Goal: Task Accomplishment & Management: Use online tool/utility

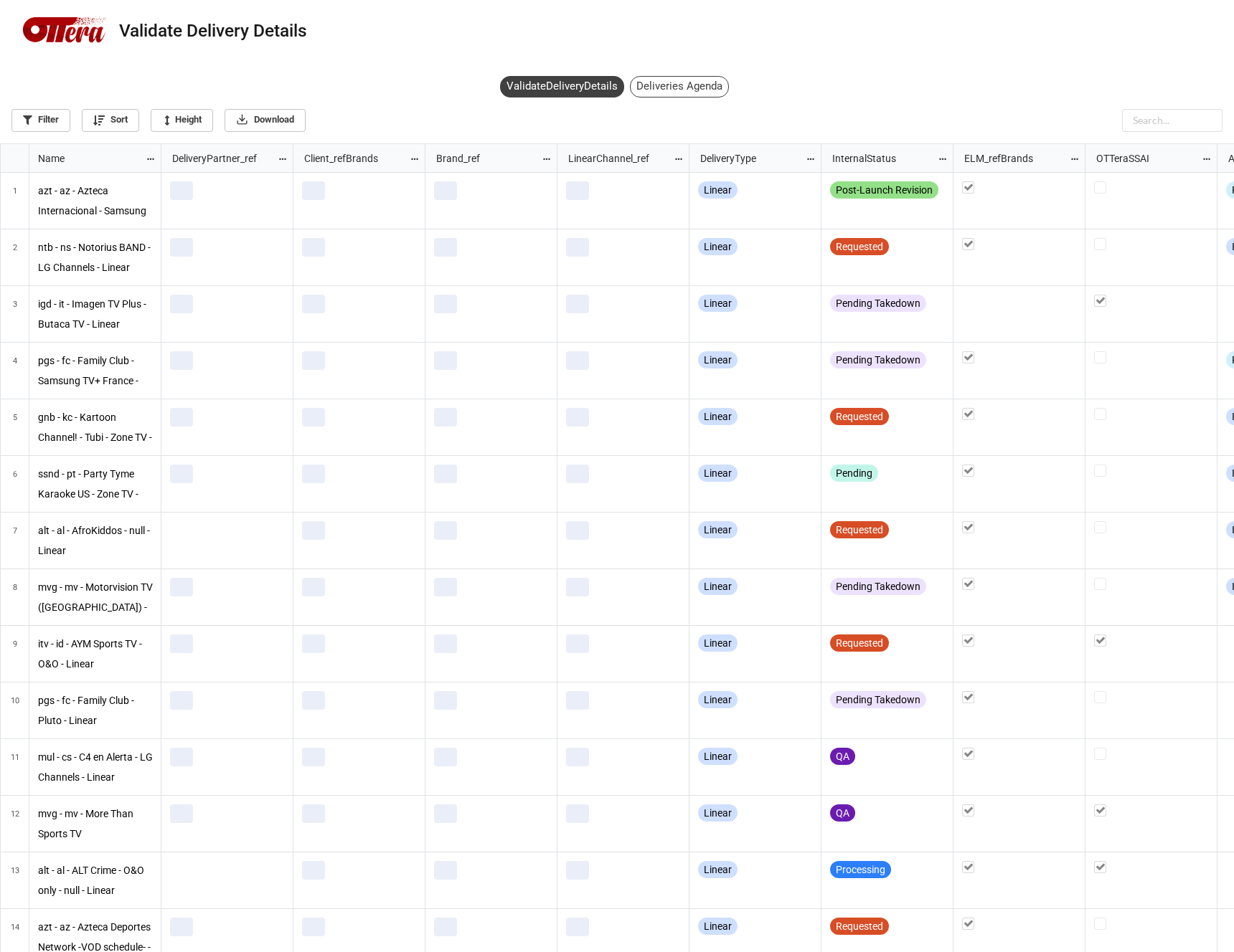
scroll to position [801, 1226]
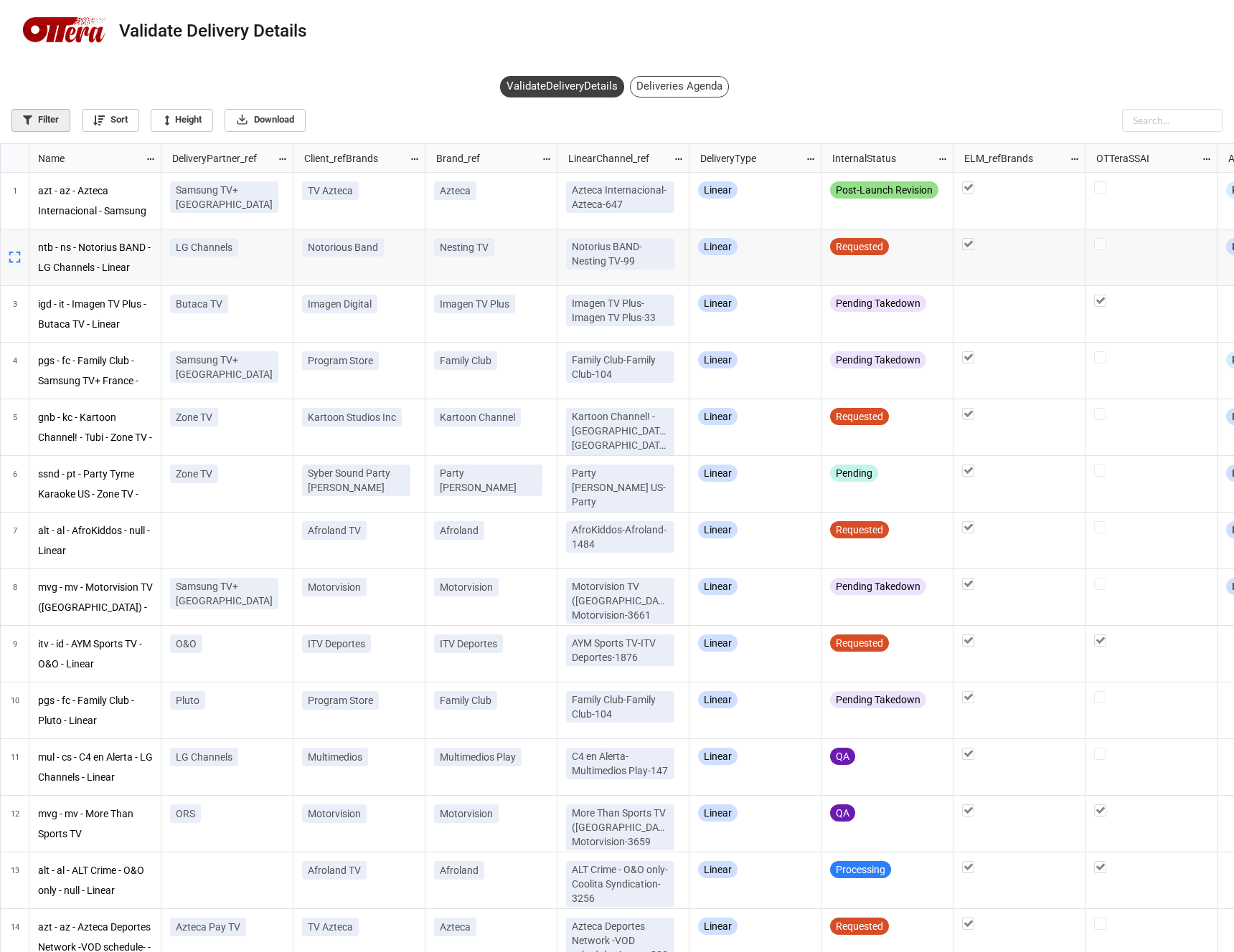
click at [30, 118] on icon at bounding box center [27, 119] width 9 height 9
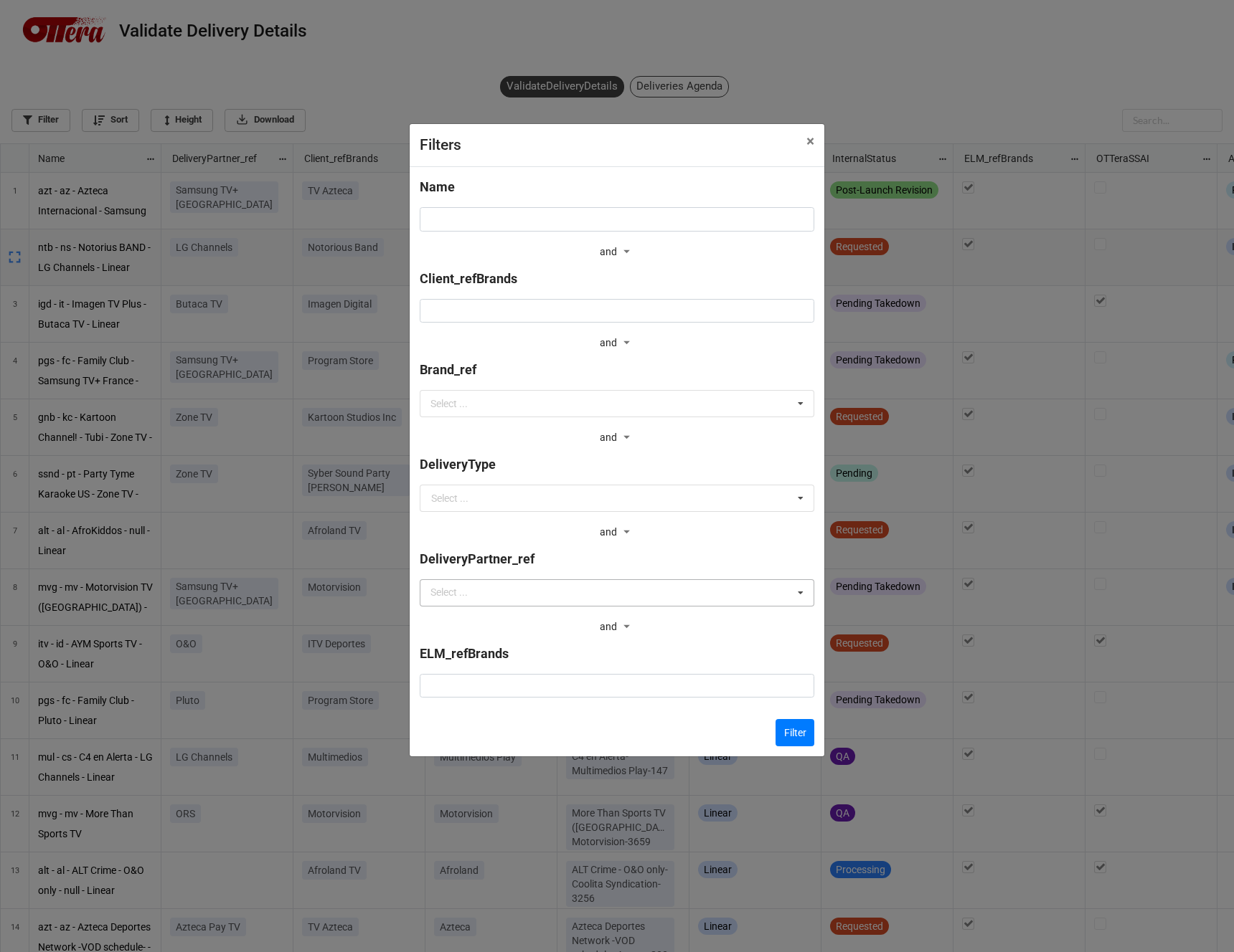
click at [532, 597] on div "Select ... No results found." at bounding box center [616, 593] width 394 height 27
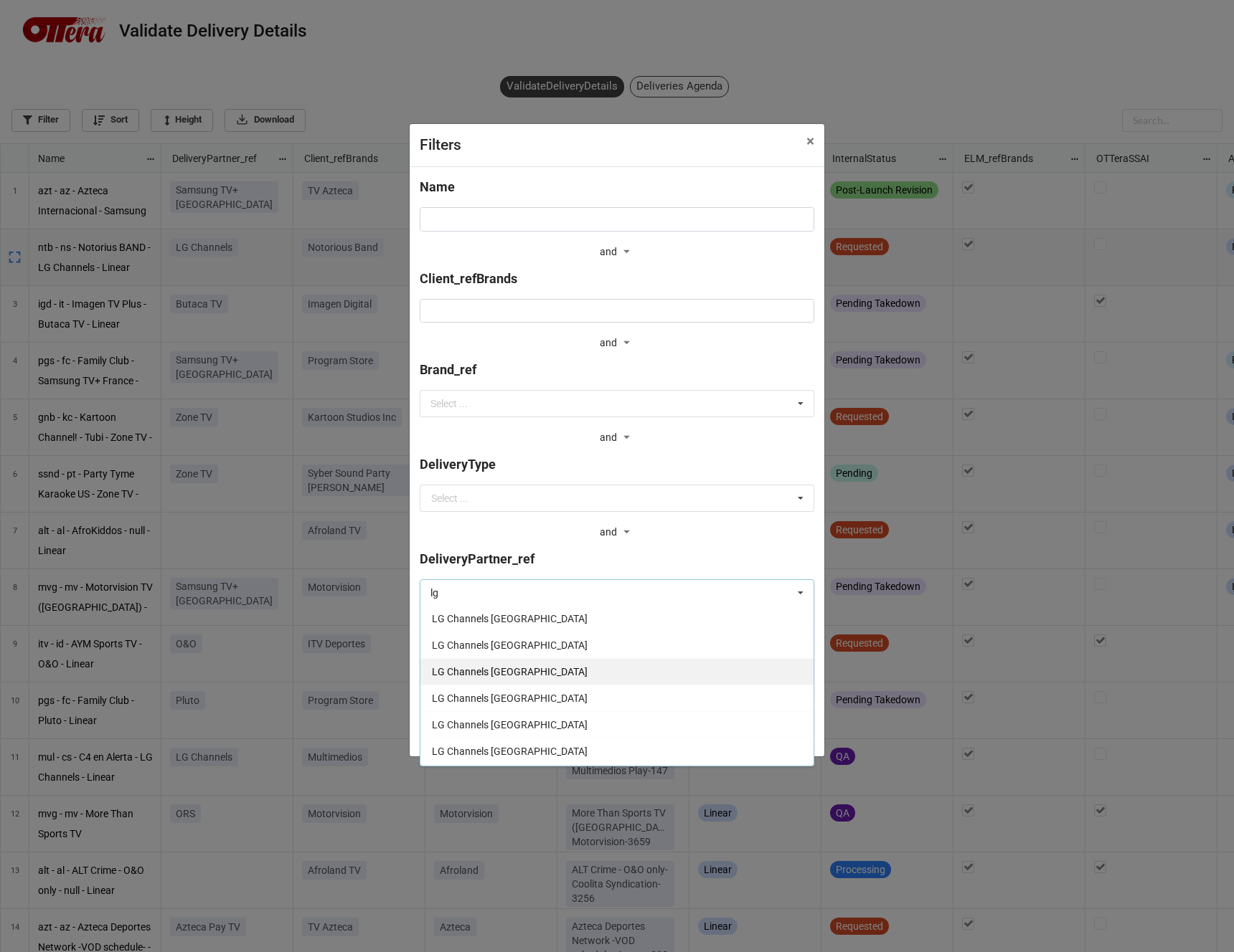
scroll to position [124, 0]
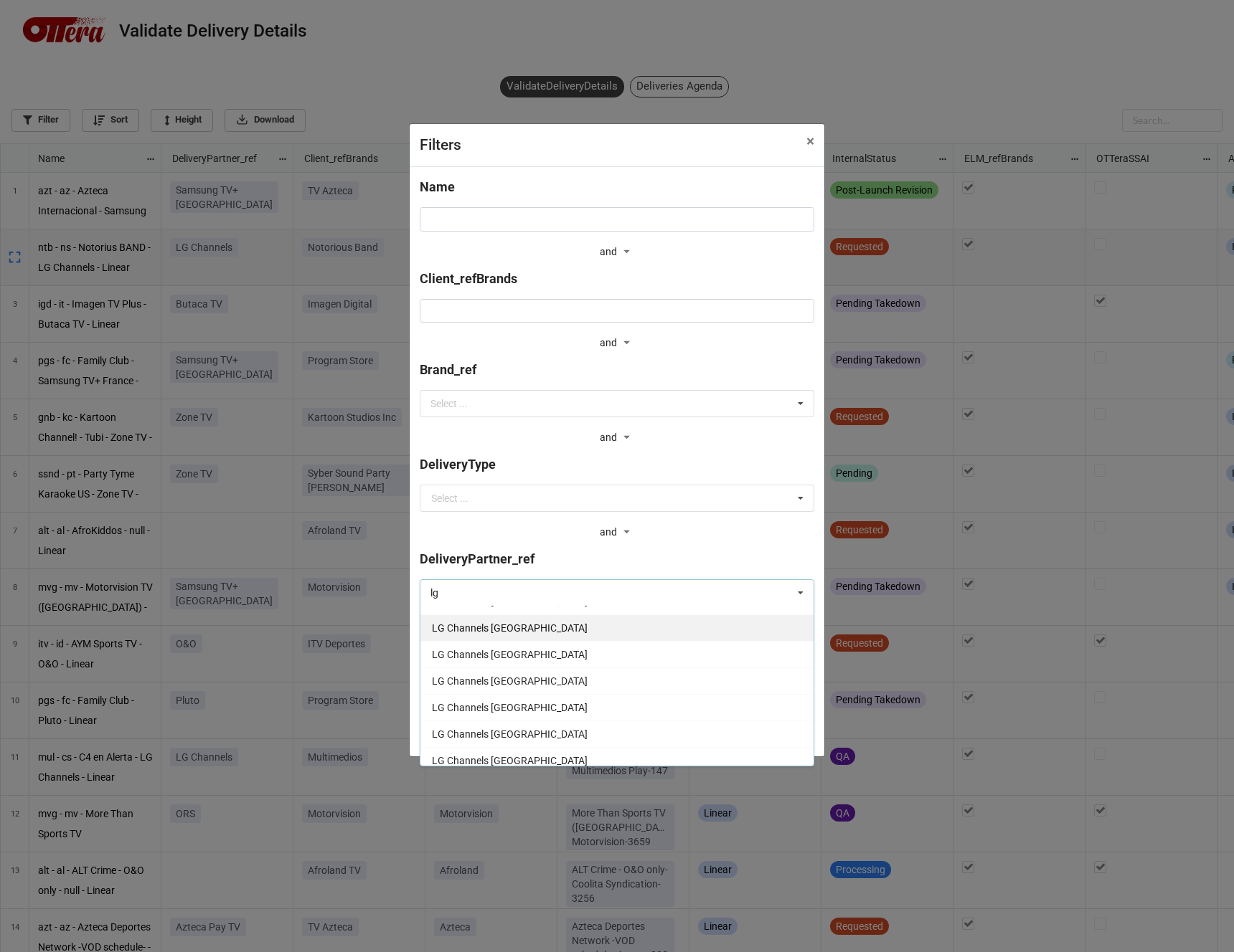
type input "lg"
click at [534, 633] on div "LG Channels [GEOGRAPHIC_DATA]" at bounding box center [617, 628] width 393 height 27
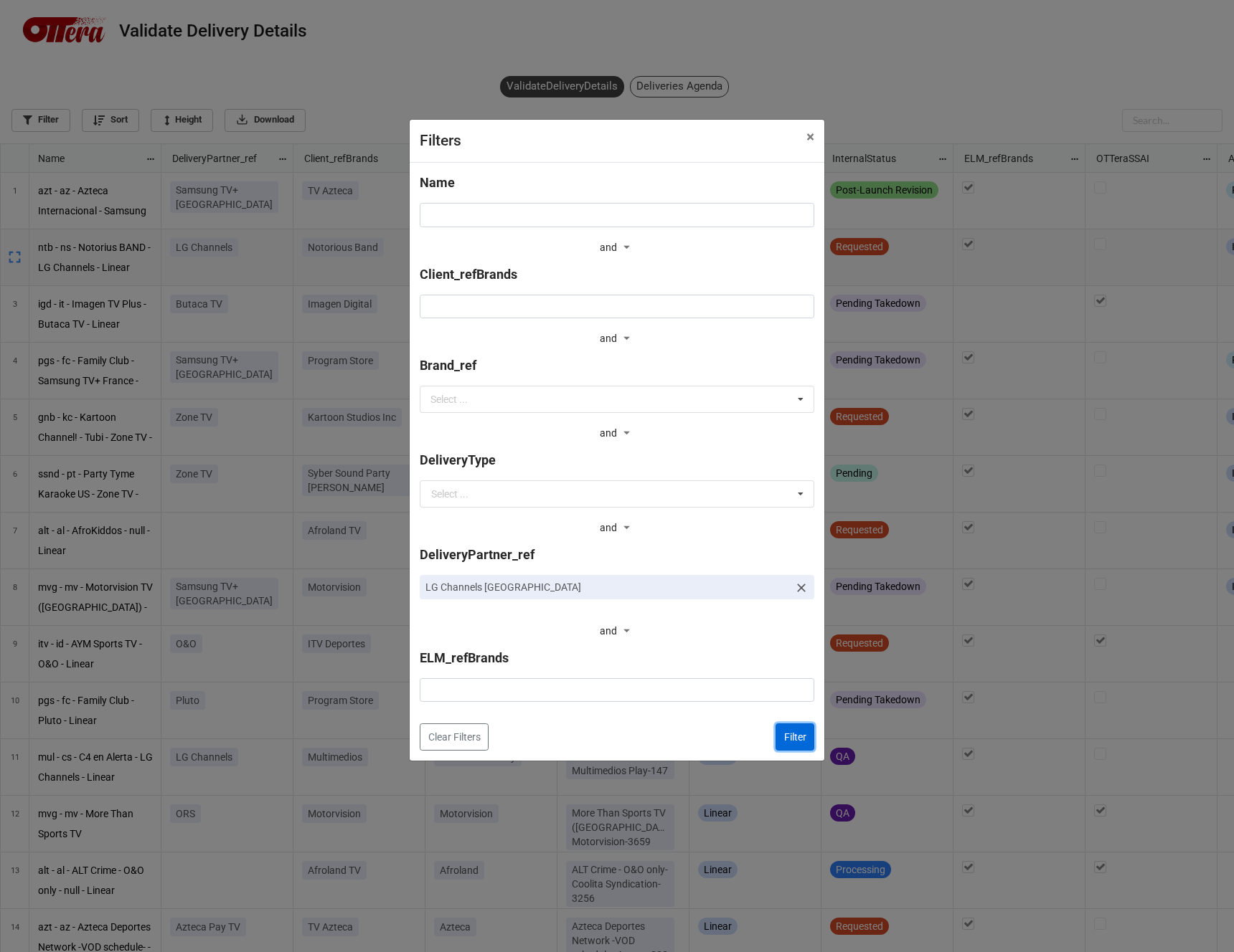
click at [795, 734] on button "Filter" at bounding box center [795, 737] width 39 height 27
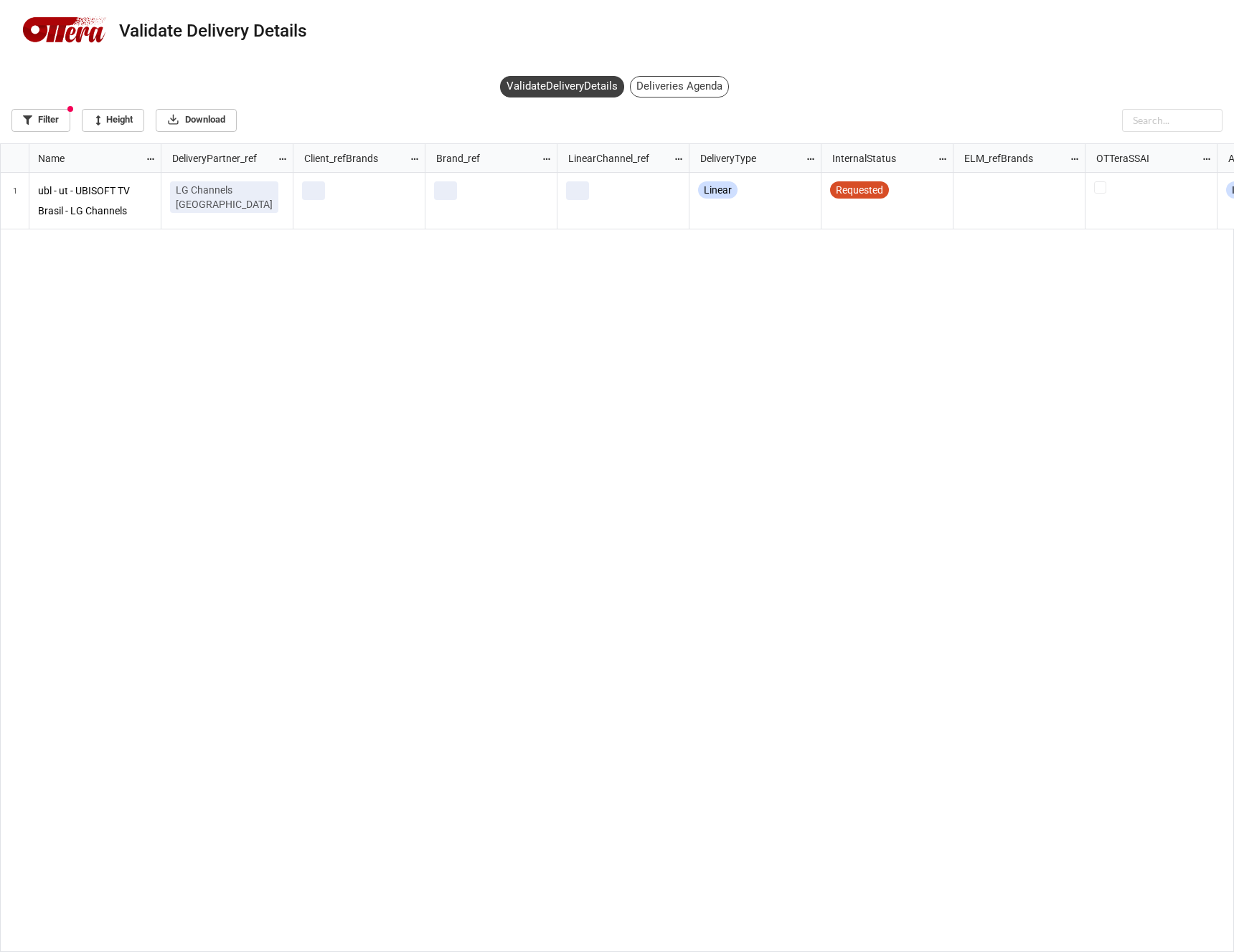
scroll to position [801, 1226]
click at [13, 198] on icon "grid" at bounding box center [15, 201] width 20 height 20
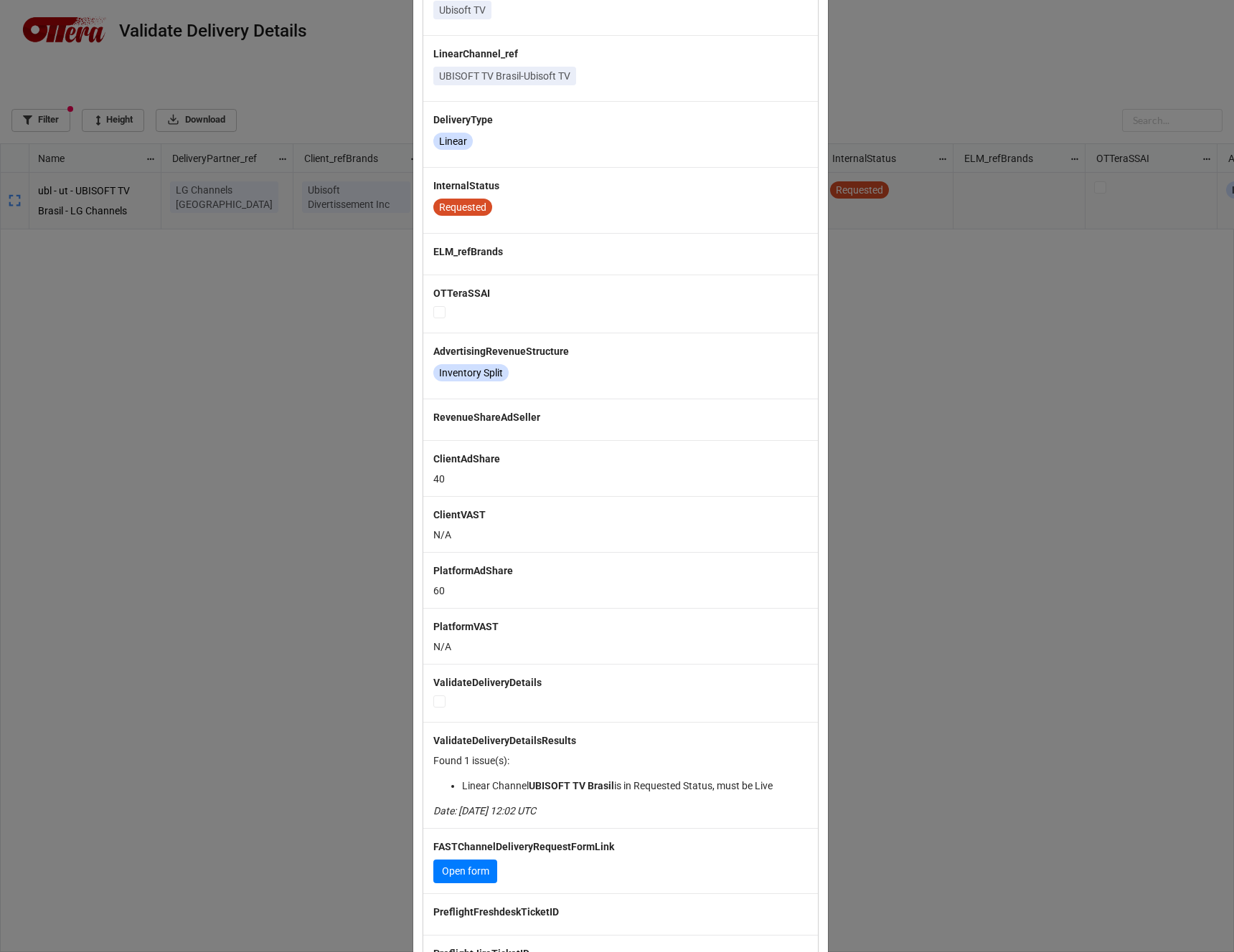
scroll to position [287, 0]
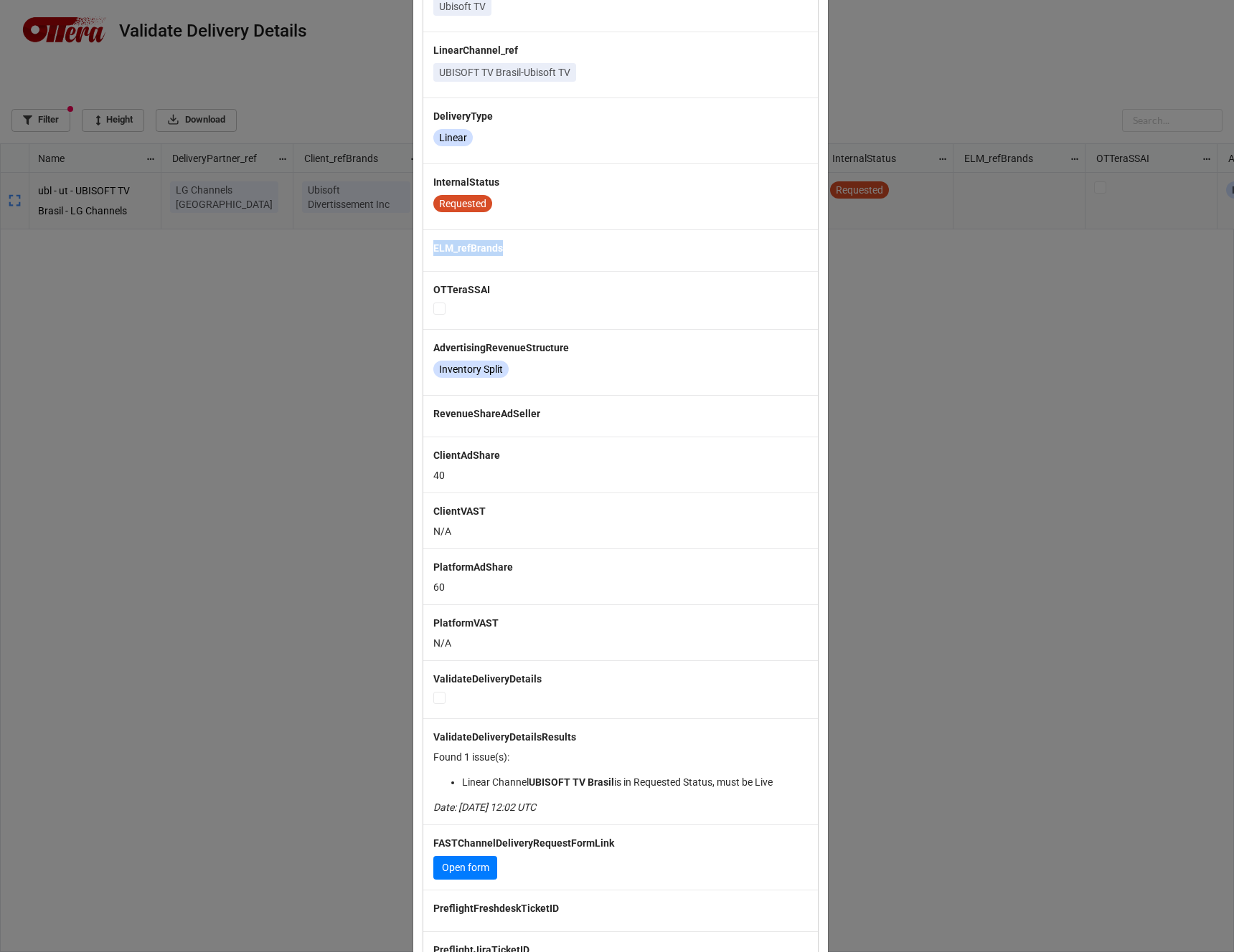
drag, startPoint x: 427, startPoint y: 248, endPoint x: 546, endPoint y: 248, distance: 119.0
click at [546, 248] on div "ELM_refBrands" at bounding box center [620, 250] width 394 height 42
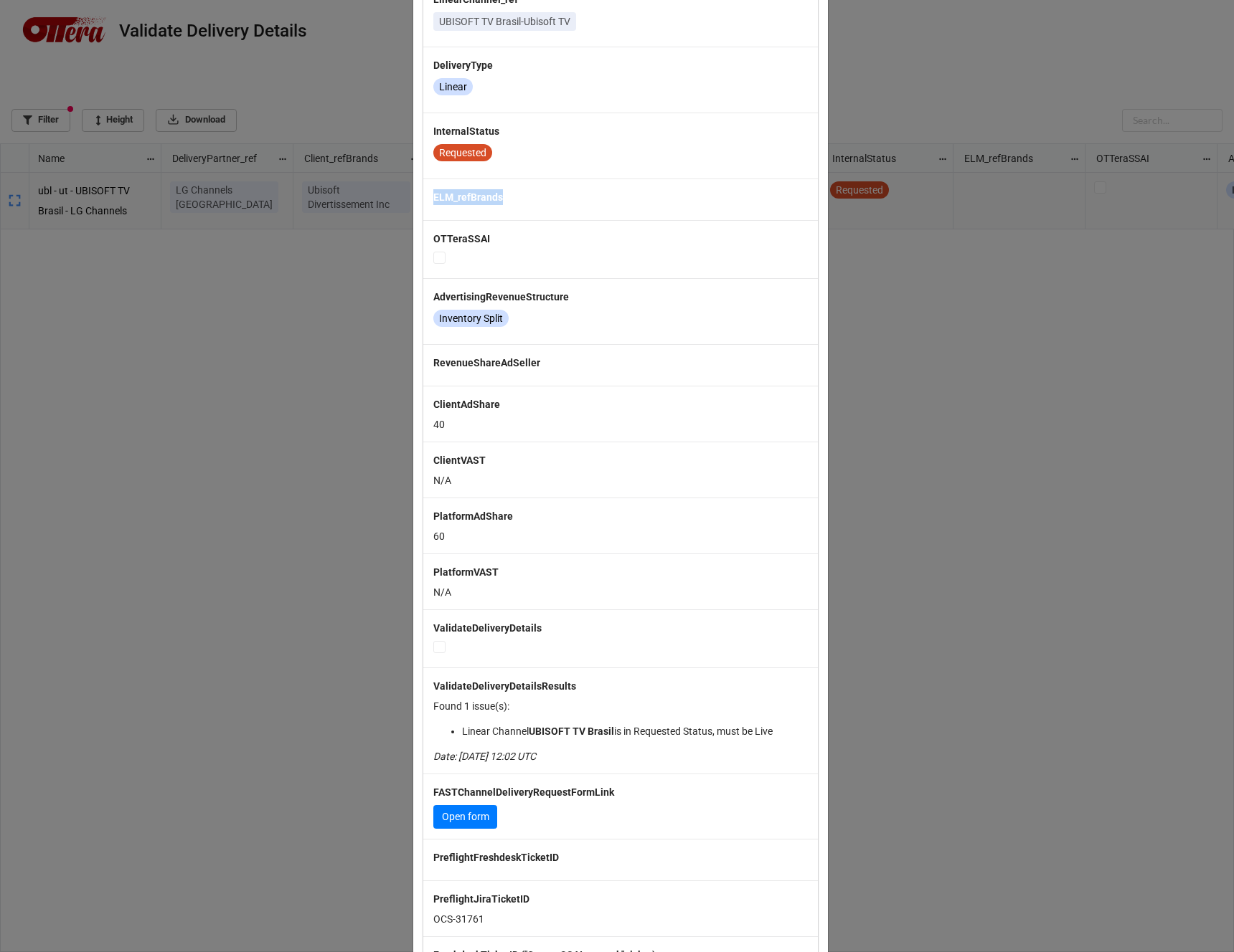
scroll to position [338, 0]
click at [960, 115] on div "× Close Name ubl - ut - UBISOFT TV [GEOGRAPHIC_DATA] - LG Channels [GEOGRAPHIC_…" at bounding box center [617, 476] width 1234 height 952
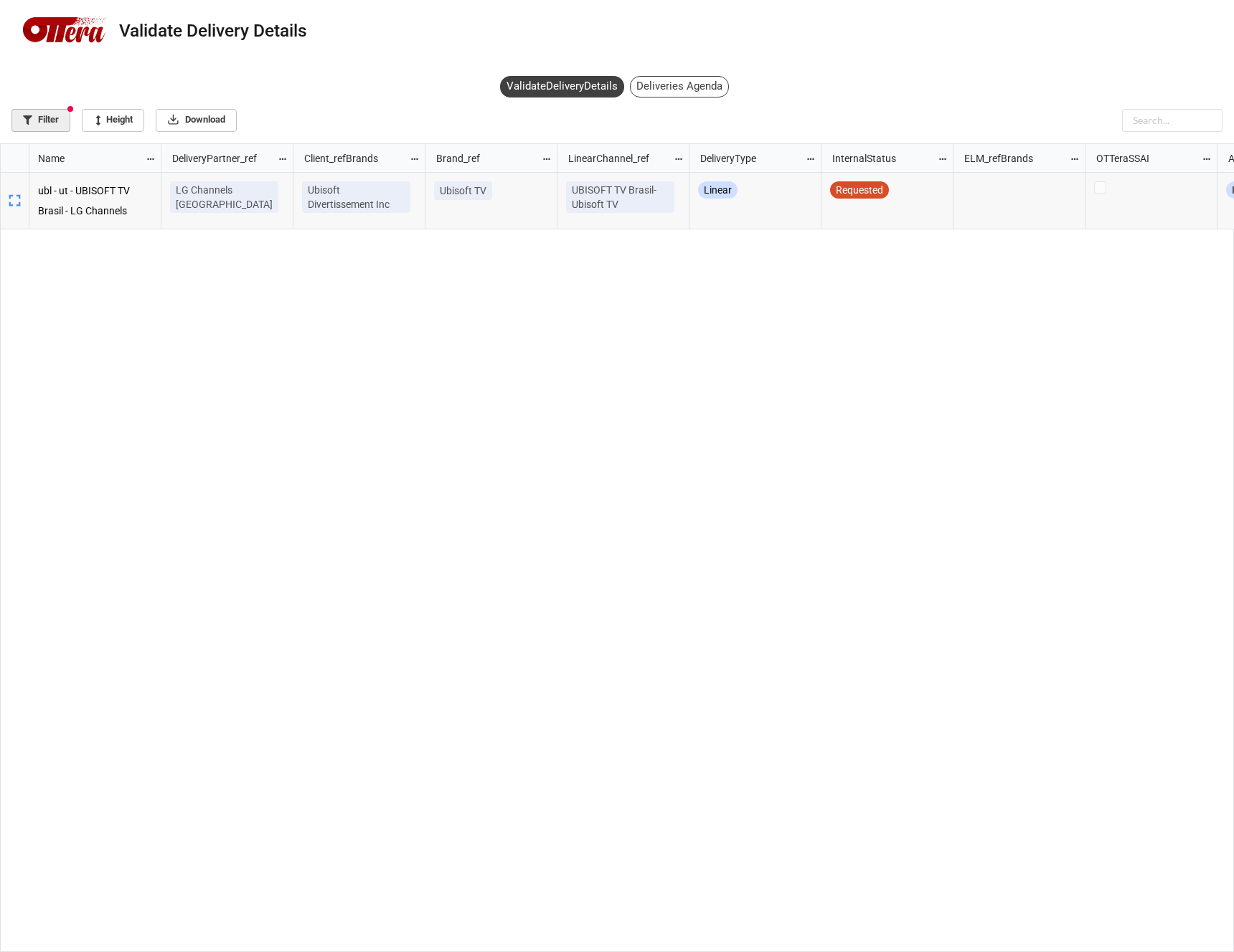
click at [50, 119] on link "Filter" at bounding box center [41, 120] width 59 height 23
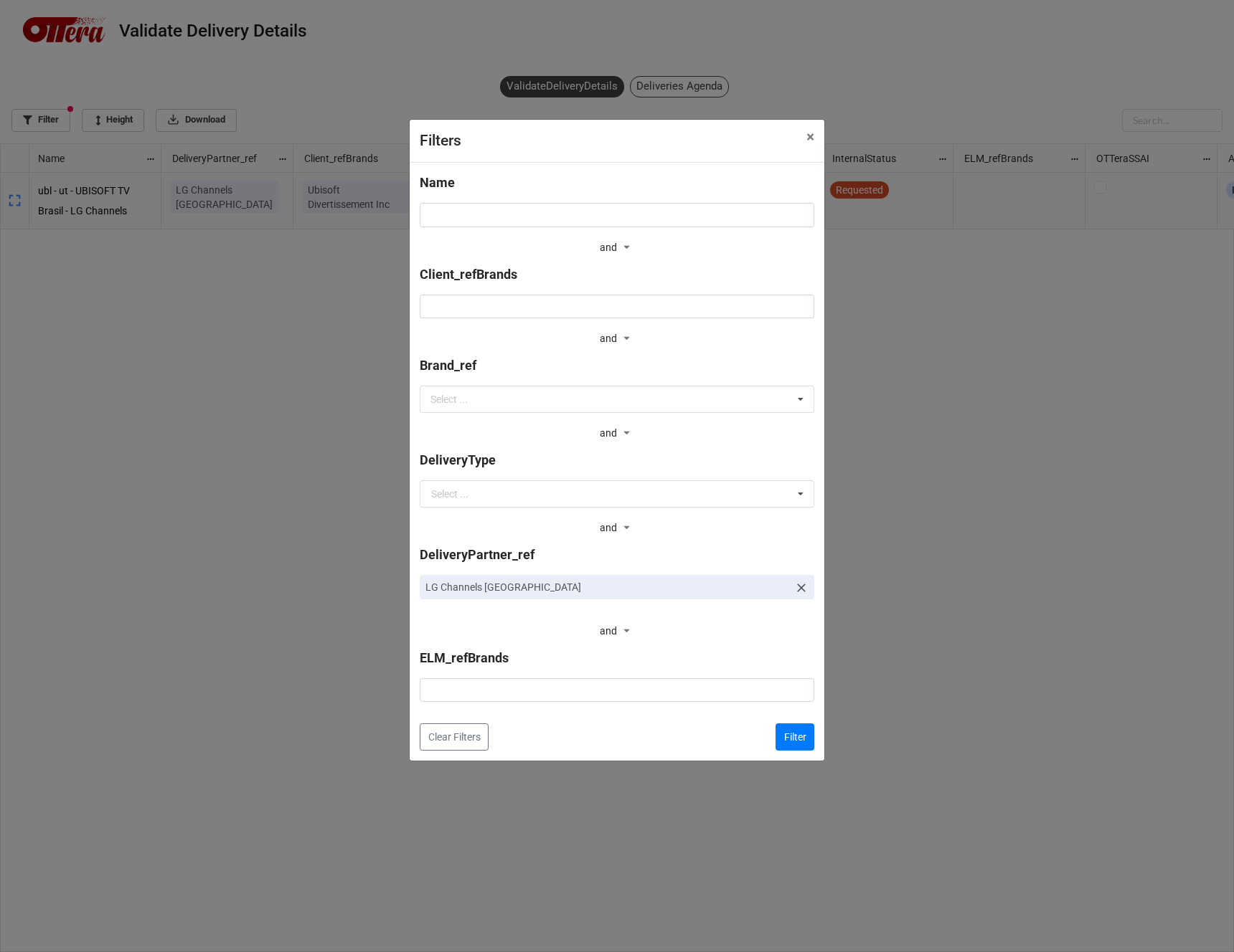
click at [805, 591] on icon at bounding box center [801, 587] width 14 height 14
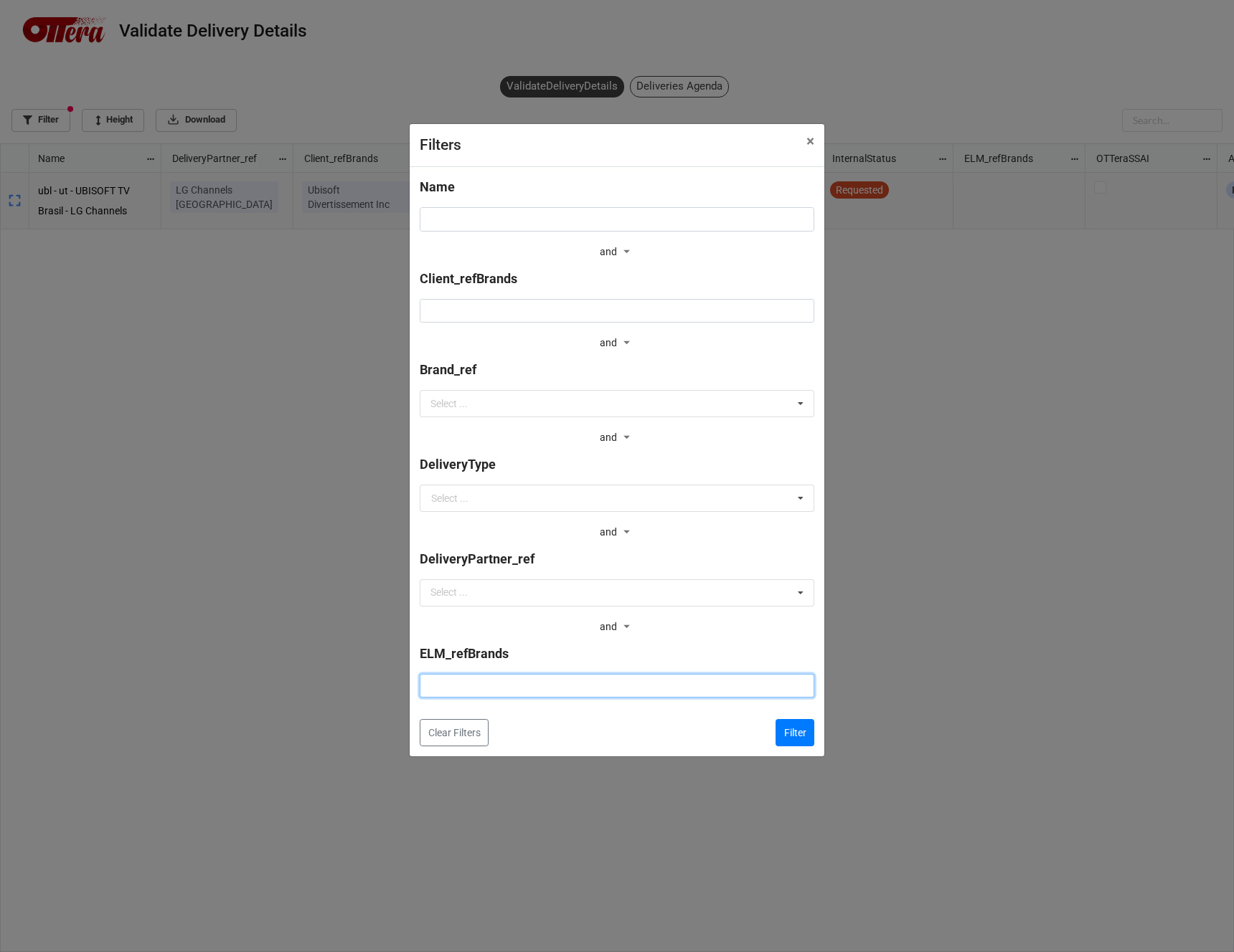
click at [645, 692] on input at bounding box center [616, 686] width 394 height 24
click at [808, 728] on button "Filter" at bounding box center [795, 733] width 39 height 27
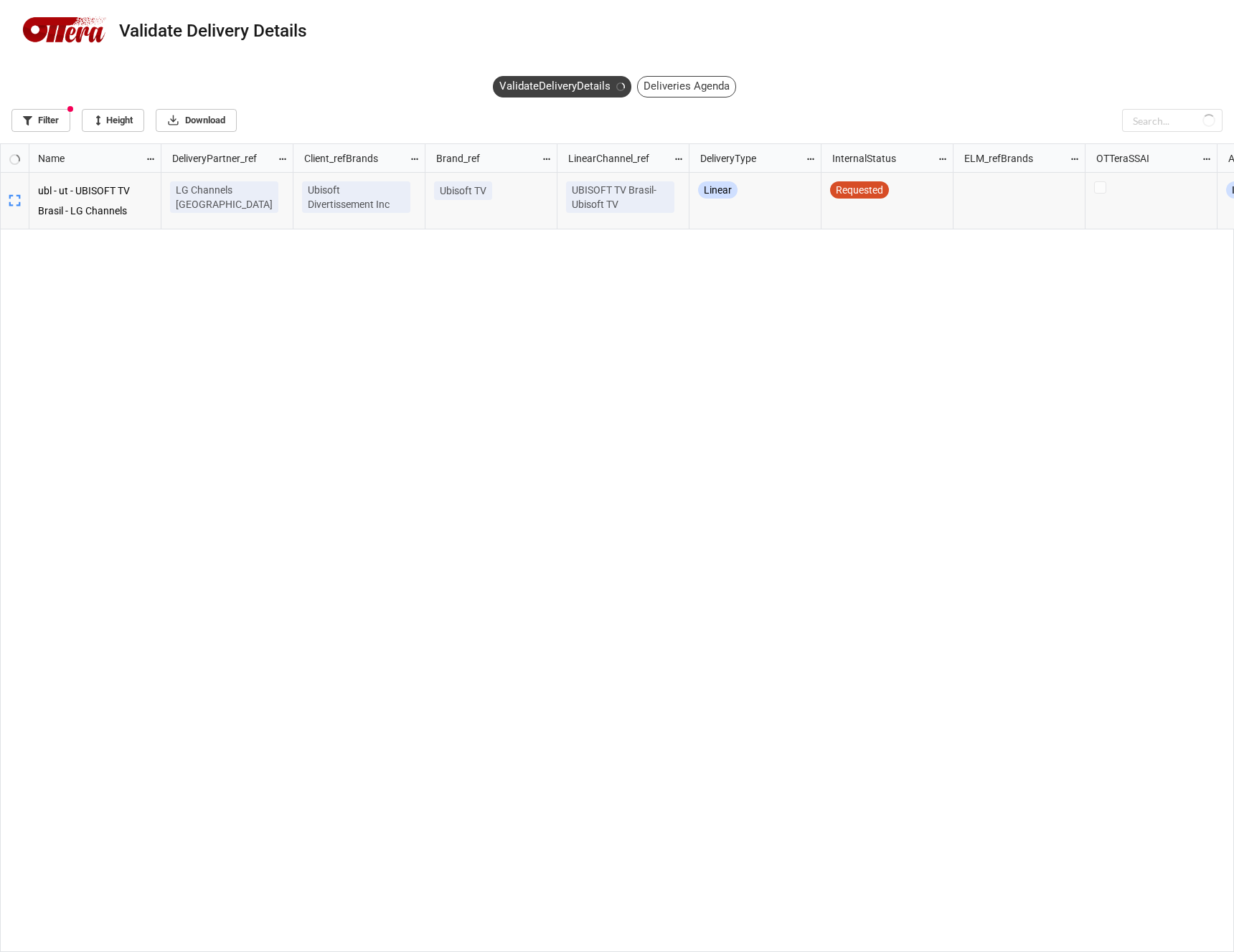
scroll to position [800, 1226]
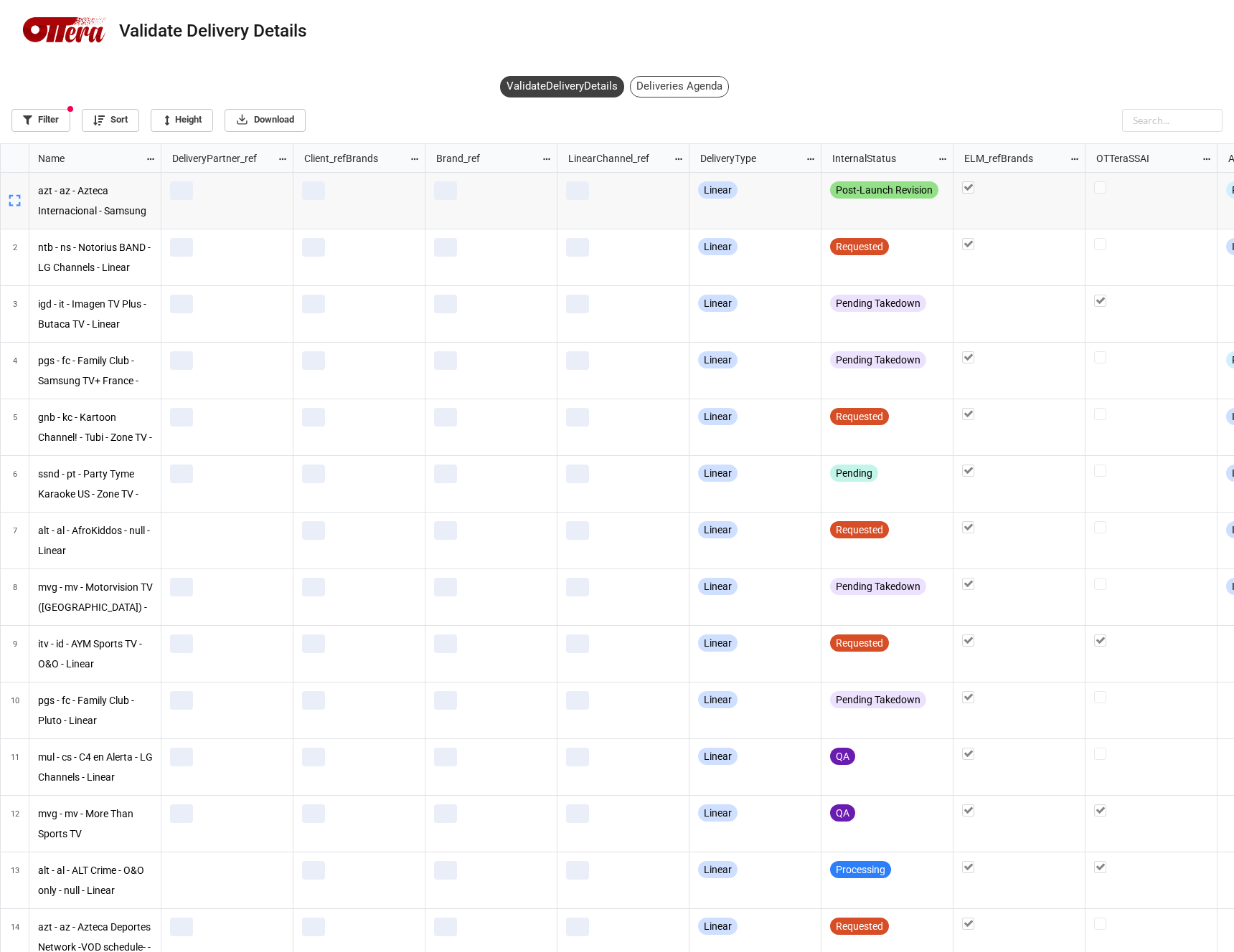
click at [671, 86] on div "Deliveries Agenda" at bounding box center [679, 87] width 99 height 22
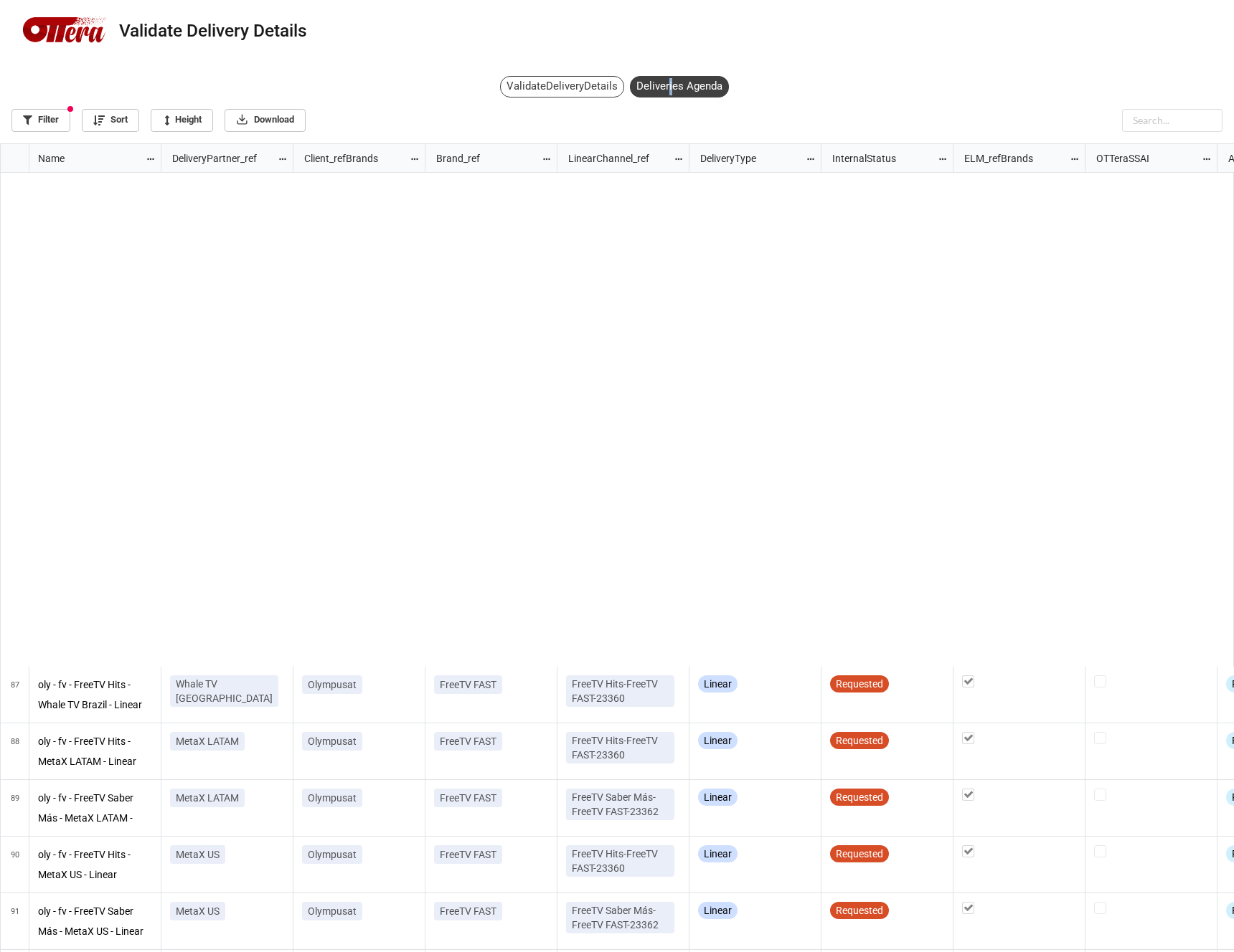
scroll to position [5052, 0]
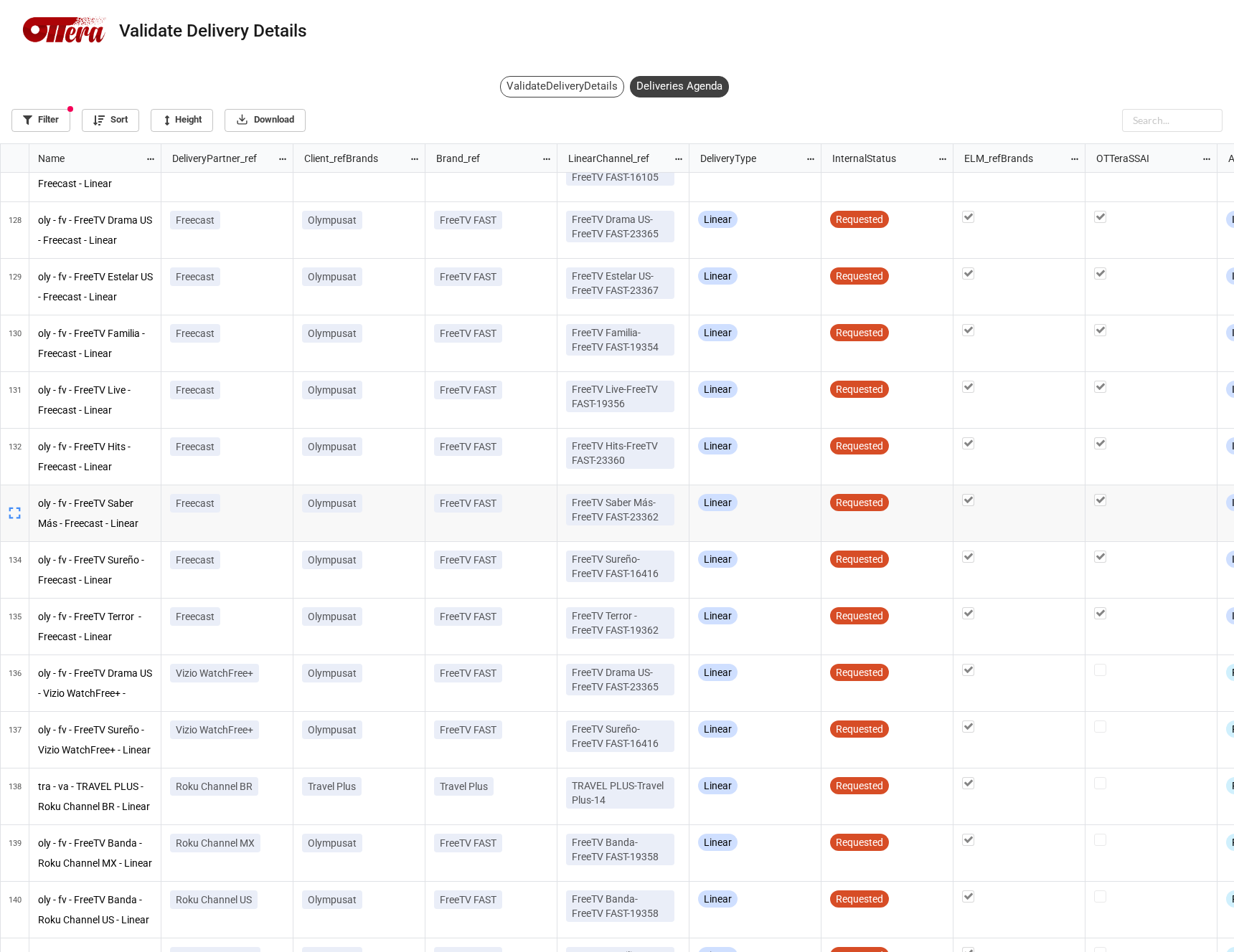
click at [18, 516] on icon "grid" at bounding box center [15, 513] width 20 height 20
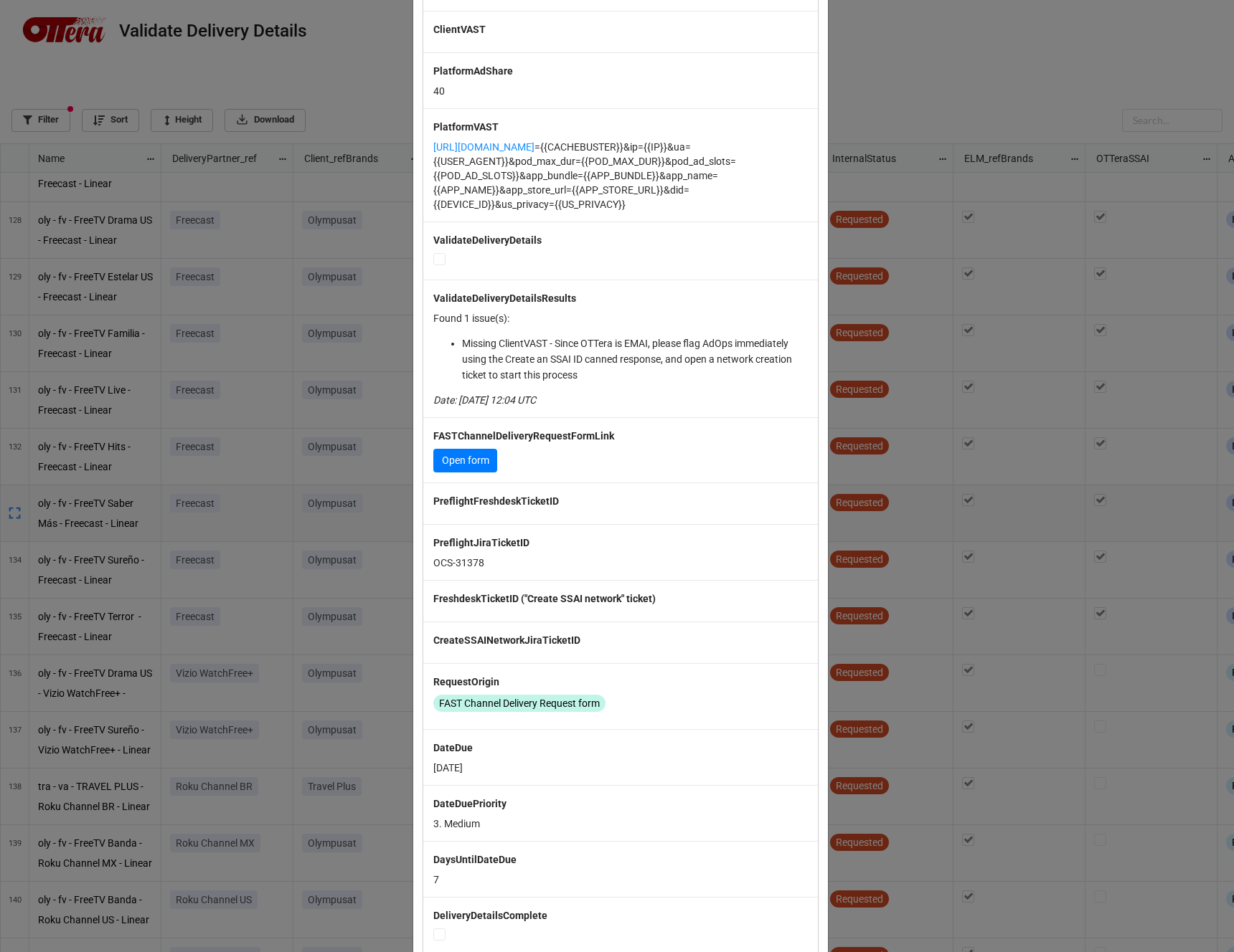
scroll to position [0, 0]
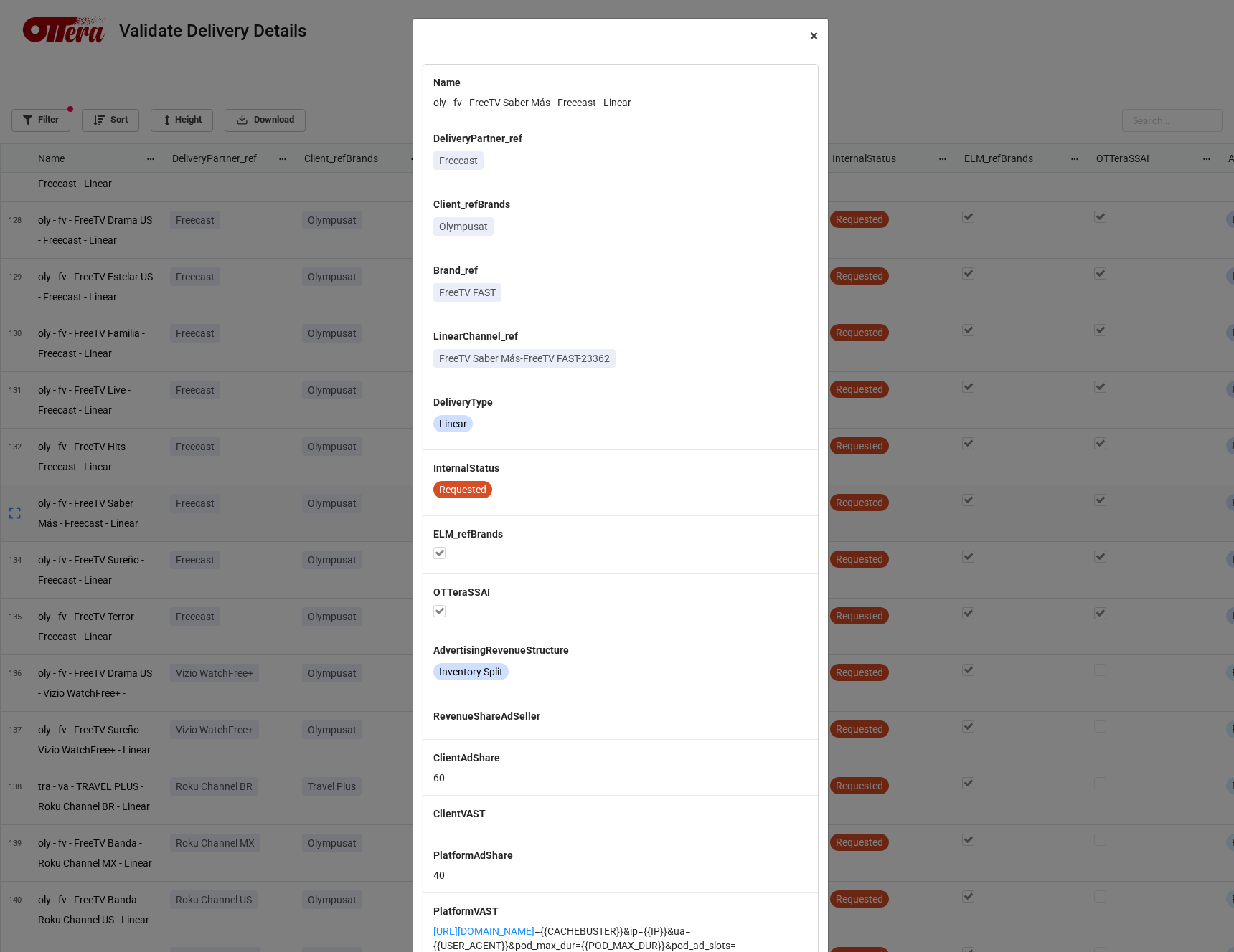
click at [810, 37] on span "×" at bounding box center [814, 35] width 8 height 17
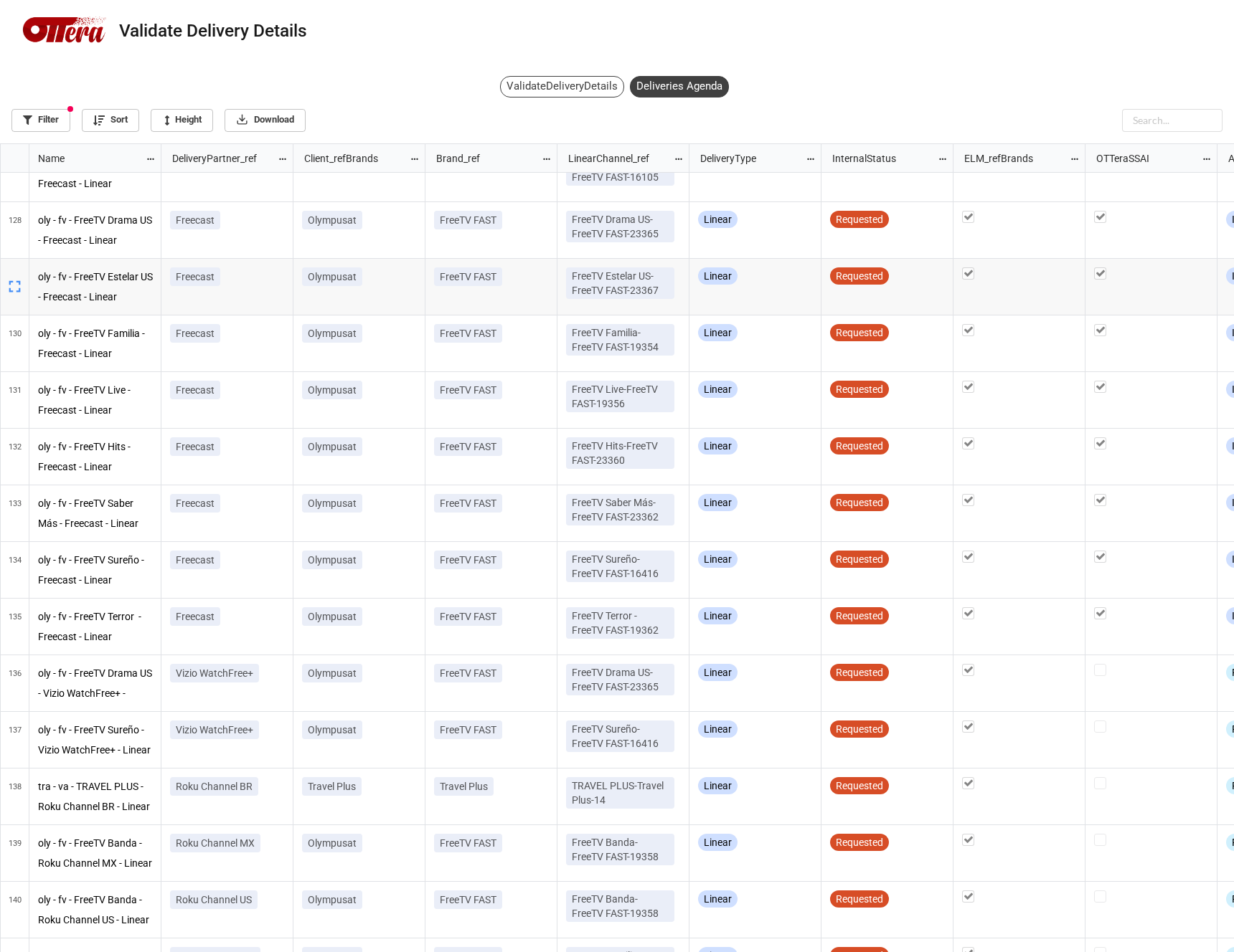
scroll to position [801, 1226]
